Goal: Information Seeking & Learning: Find contact information

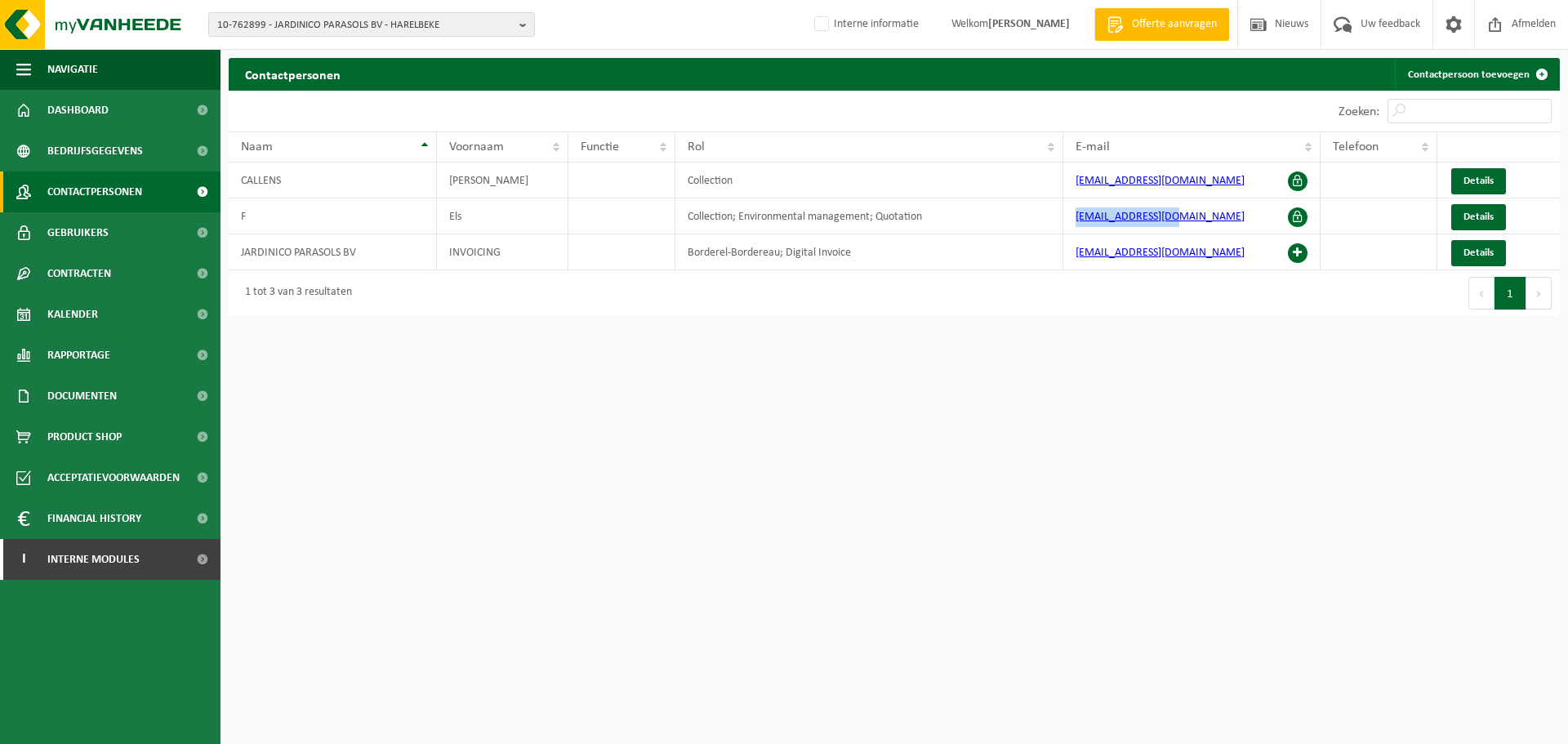
click at [414, 14] on span "10-762899 - JARDINICO PARASOLS BV - HARELBEKE" at bounding box center [365, 25] width 296 height 25
paste input "10-773311"
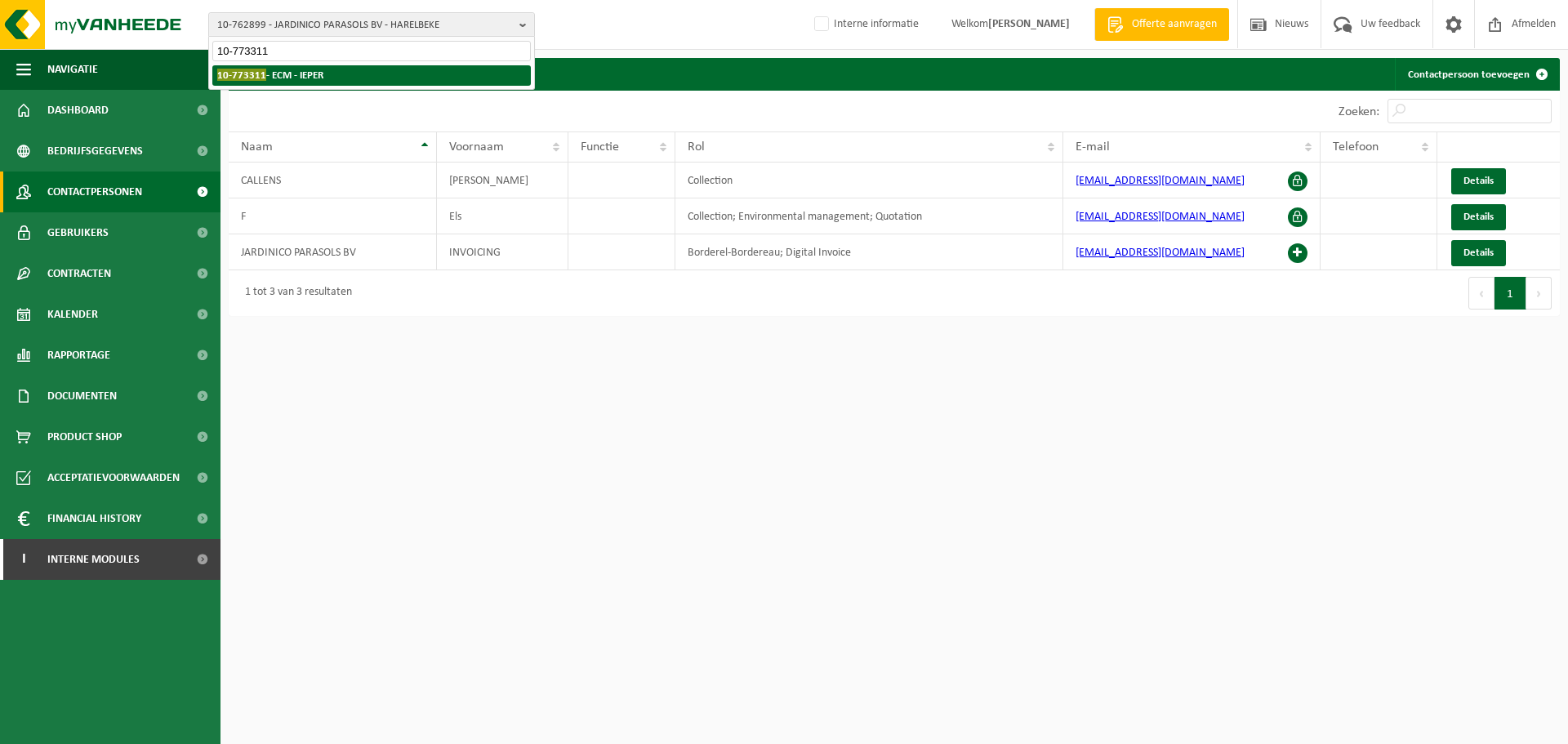
type input "10-773311"
click at [367, 77] on li "10-773311 - ECM - IEPER" at bounding box center [371, 76] width 319 height 20
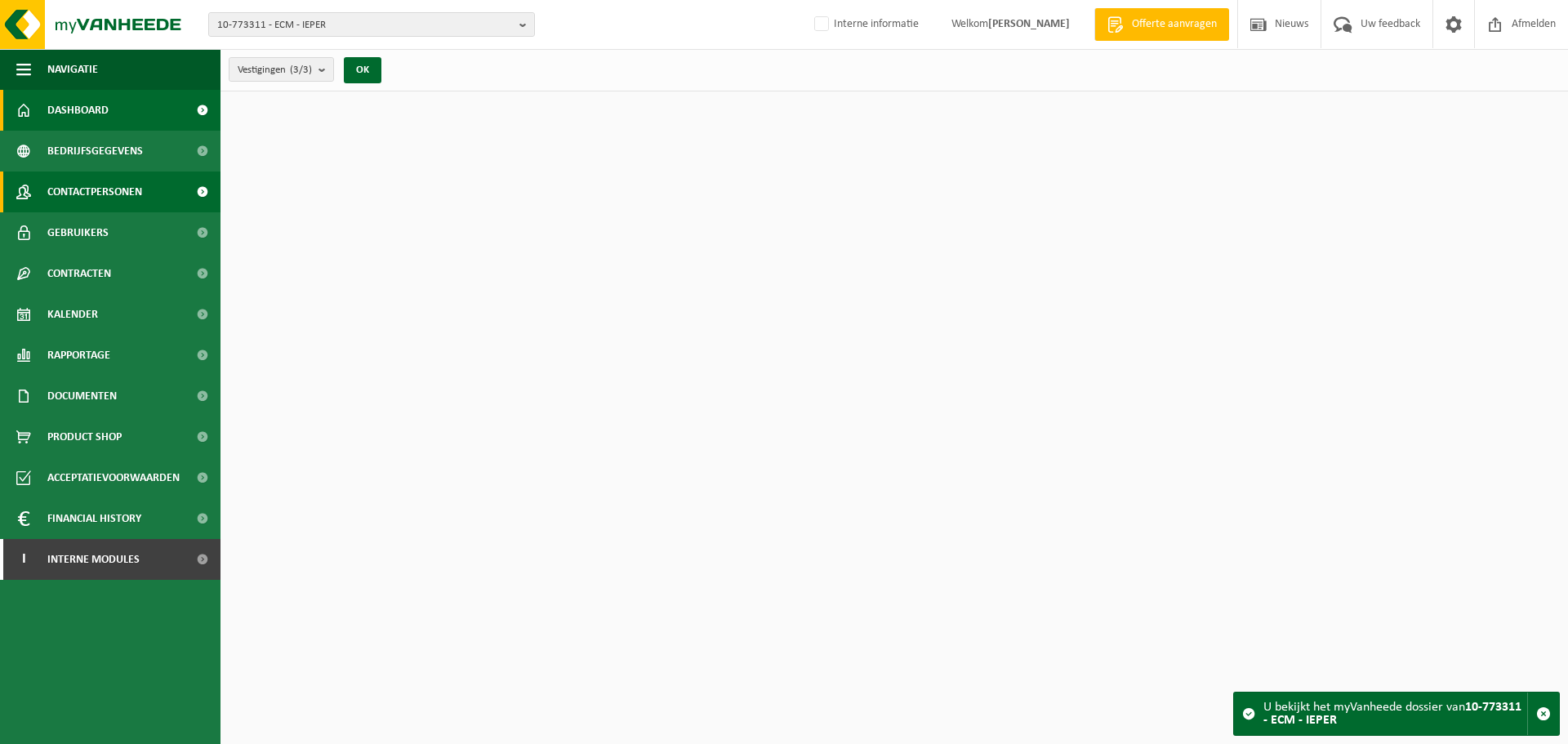
click at [139, 180] on span "Contactpersonen" at bounding box center [95, 192] width 95 height 41
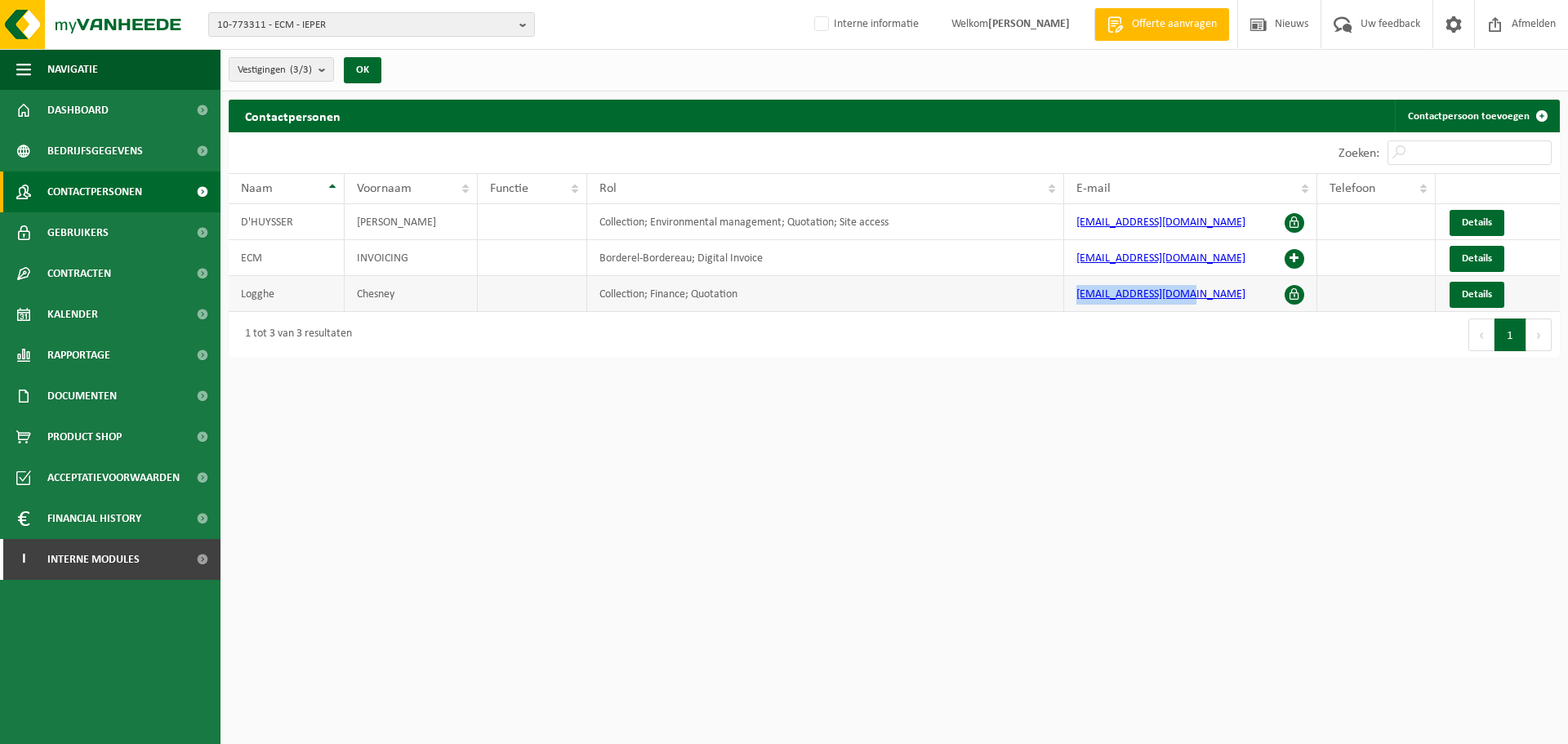
drag, startPoint x: 1230, startPoint y: 298, endPoint x: 1072, endPoint y: 292, distance: 158.1
click at [1072, 292] on td "[EMAIL_ADDRESS][DOMAIN_NAME]" at bounding box center [1191, 294] width 254 height 36
copy link "[EMAIL_ADDRESS][DOMAIN_NAME]"
click at [924, 559] on html "10-773311 - ECM - IEPER 10-773311 - ECM - IEPER 10-773314 - ECM - PASSENDALE 10…" at bounding box center [784, 372] width 1568 height 744
drag, startPoint x: 1200, startPoint y: 232, endPoint x: 1062, endPoint y: 234, distance: 138.0
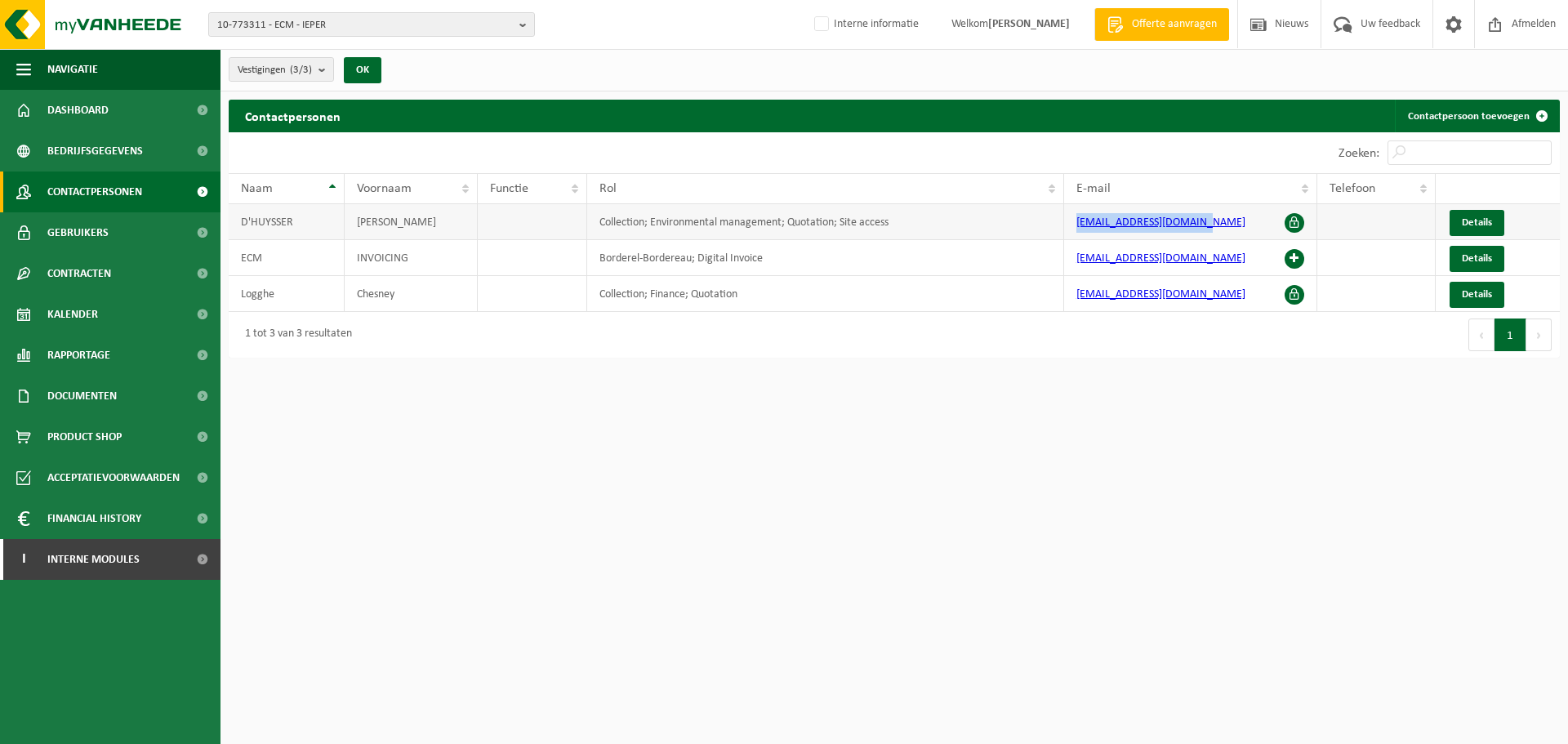
click at [1062, 234] on tr "D'[PERSON_NAME] Collection; Environmental management; Quotation; Site access [E…" at bounding box center [895, 222] width 1331 height 36
copy tr "[EMAIL_ADDRESS][DOMAIN_NAME]"
